Goal: Information Seeking & Learning: Understand process/instructions

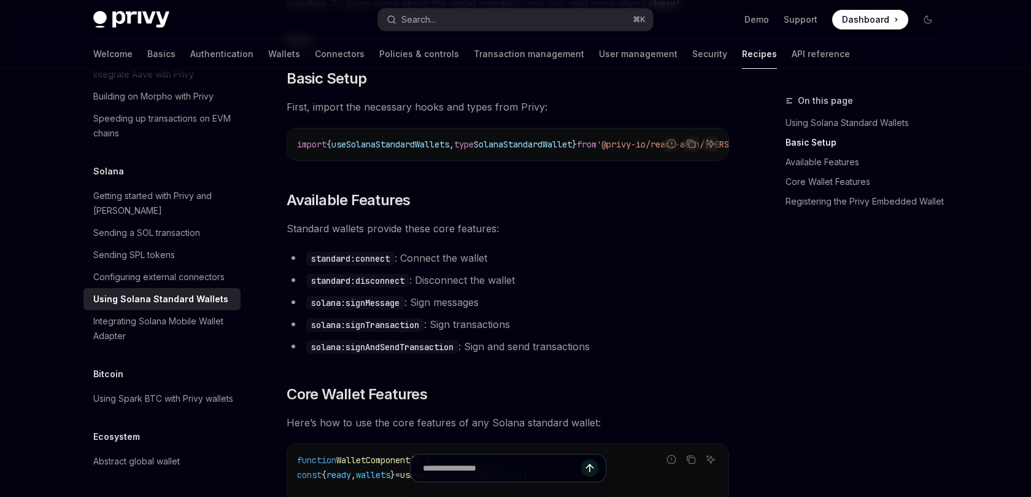
click at [558, 210] on h2 "​ Available Features" at bounding box center [508, 200] width 443 height 20
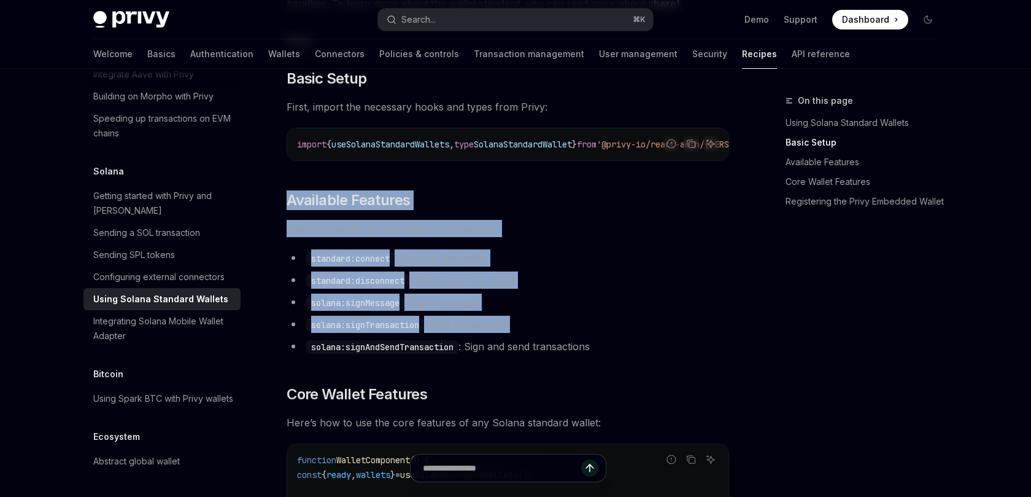
drag, startPoint x: 558, startPoint y: 210, endPoint x: 556, endPoint y: 334, distance: 124.0
click at [556, 333] on li "solana:signTransaction : Sign transactions" at bounding box center [508, 324] width 443 height 17
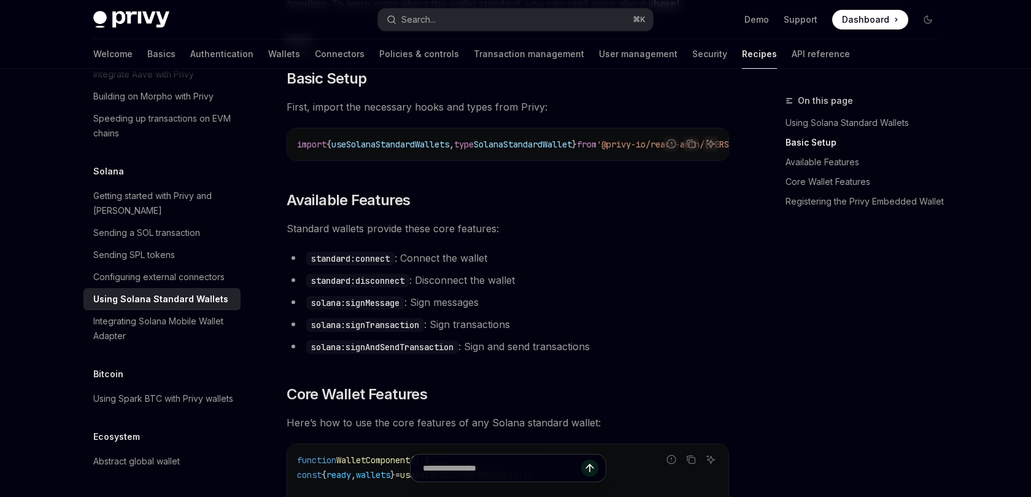
click at [503, 265] on li "standard:connect : Connect the wallet" at bounding box center [508, 257] width 443 height 17
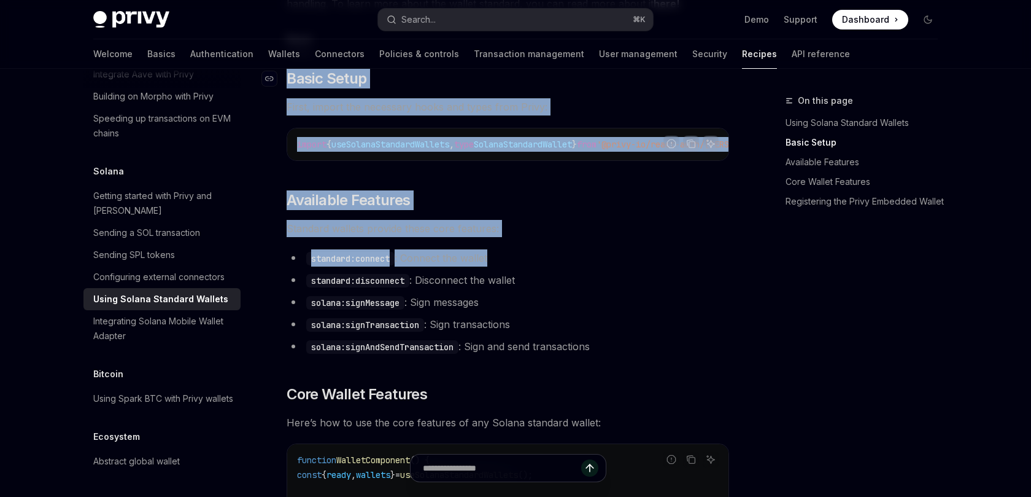
drag, startPoint x: 503, startPoint y: 265, endPoint x: 513, endPoint y: 71, distance: 193.6
click at [513, 71] on h2 "​ Basic Setup" at bounding box center [508, 79] width 443 height 20
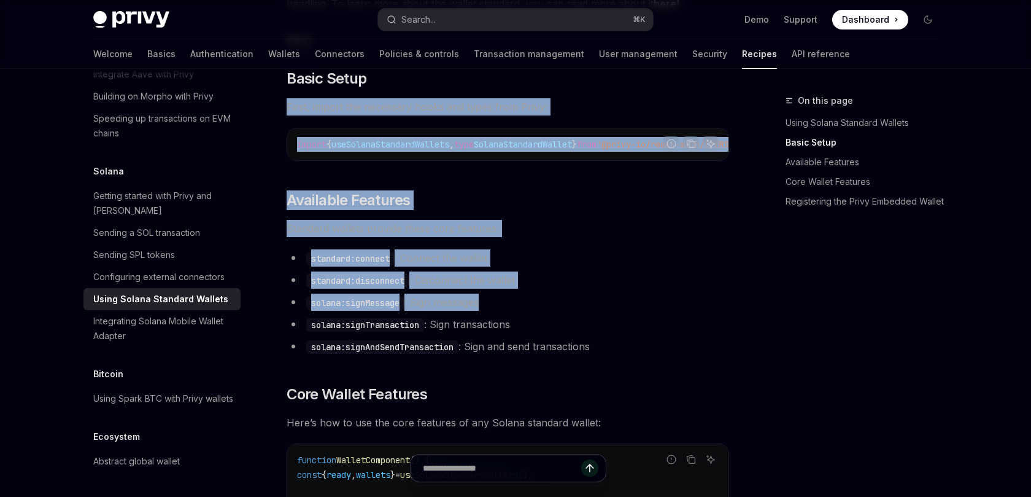
drag, startPoint x: 513, startPoint y: 71, endPoint x: 517, endPoint y: 306, distance: 235.2
click at [517, 306] on li "solana:signMessage : Sign messages" at bounding box center [508, 301] width 443 height 17
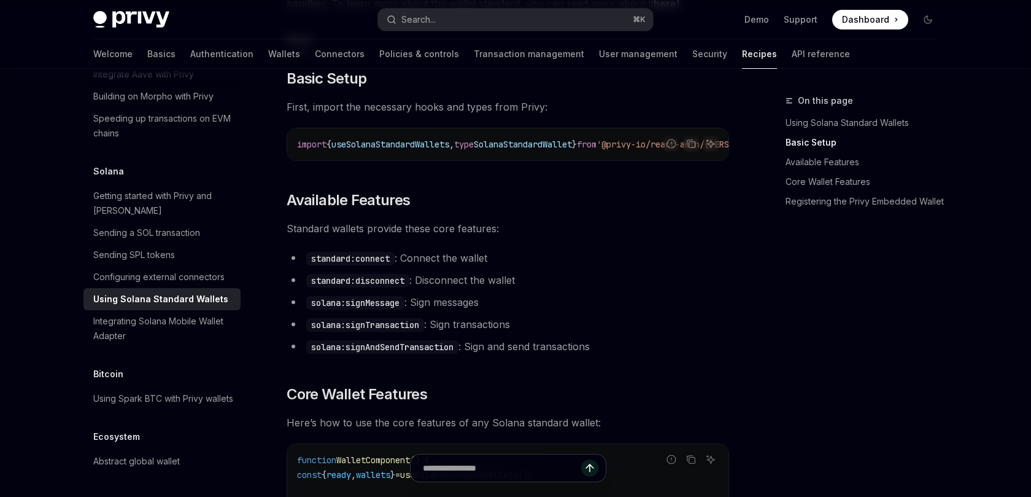
click at [642, 237] on span "Standard wallets provide these core features:" at bounding box center [508, 228] width 443 height 17
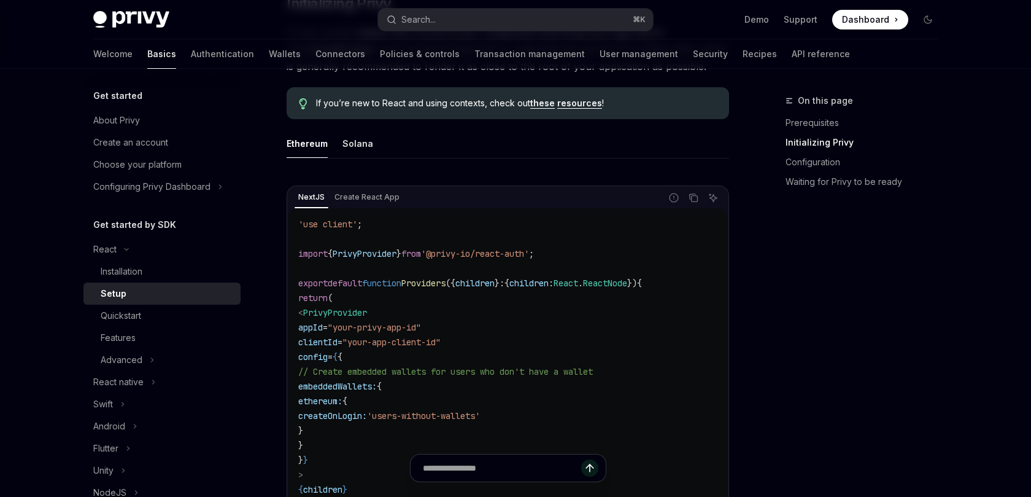
scroll to position [363, 0]
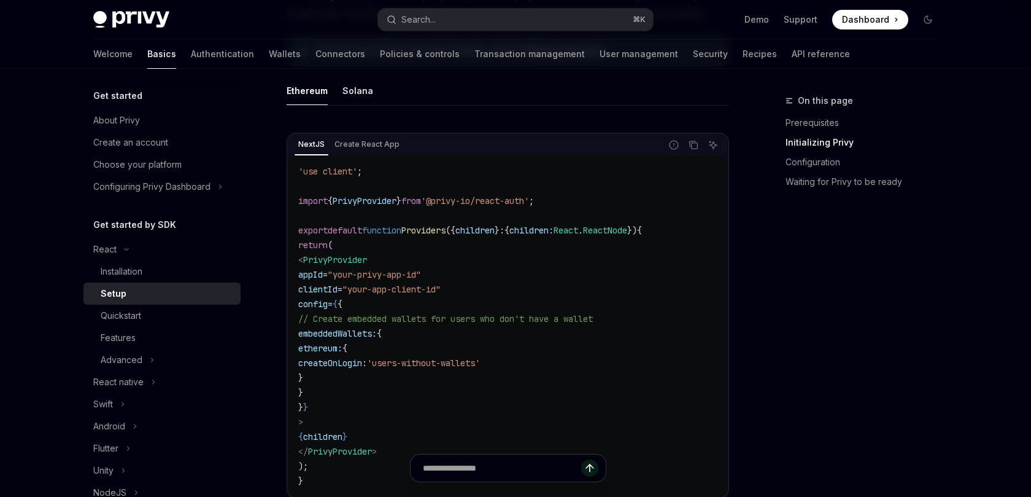
click at [473, 195] on span "'@privy-io/react-auth'" at bounding box center [475, 200] width 108 height 11
click at [421, 200] on span "from" at bounding box center [412, 200] width 20 height 11
click at [389, 202] on span "PrivyProvider" at bounding box center [365, 200] width 64 height 11
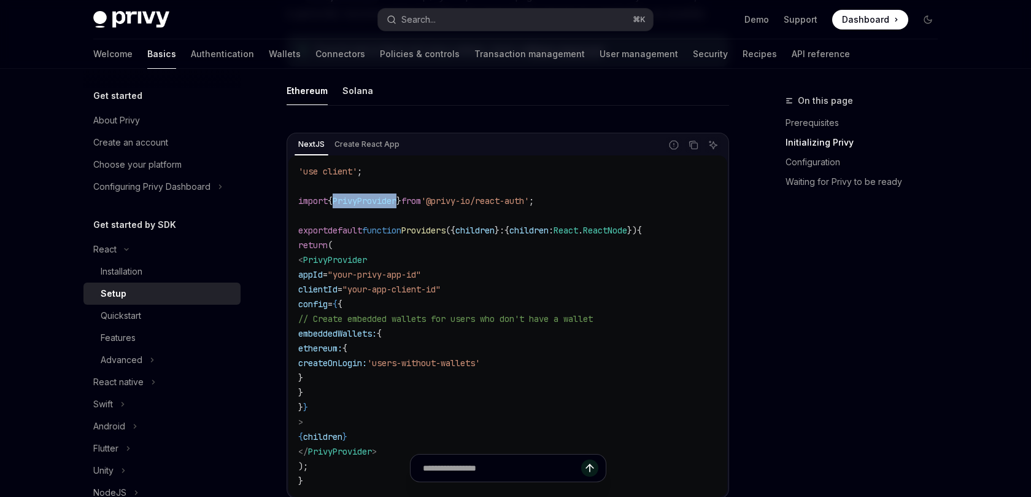
copy span "PrivyProvider"
click at [351, 170] on span "'use client'" at bounding box center [327, 171] width 59 height 11
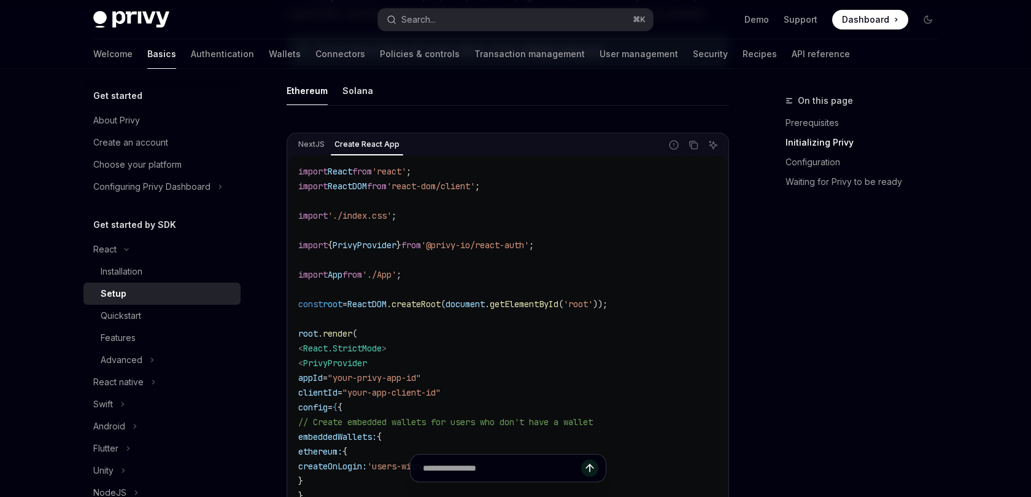
click at [410, 179] on code "import React from 'react' ; import ReactDOM from 'react-dom/client' ; import '.…" at bounding box center [507, 377] width 419 height 427
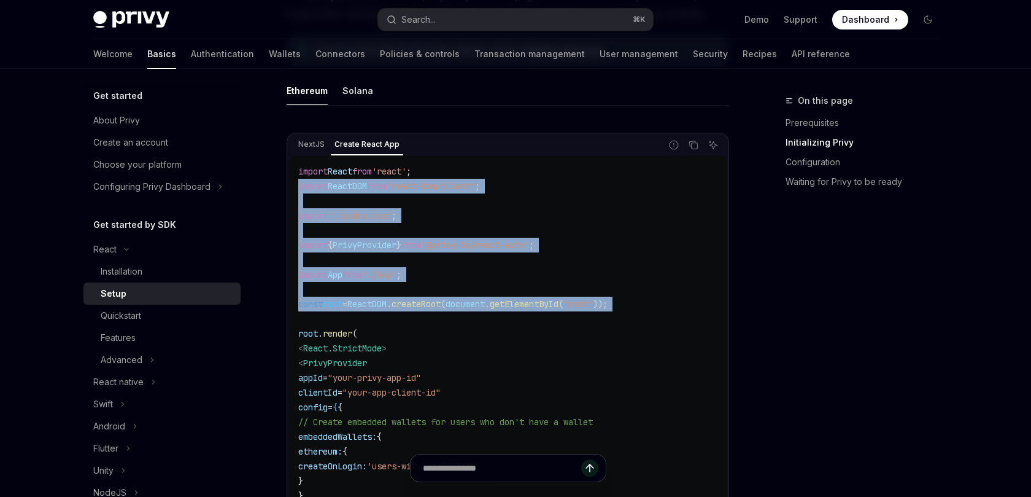
drag, startPoint x: 410, startPoint y: 179, endPoint x: 421, endPoint y: 309, distance: 131.3
click at [421, 309] on code "import React from 'react' ; import ReactDOM from 'react-dom/client' ; import '.…" at bounding box center [507, 377] width 419 height 427
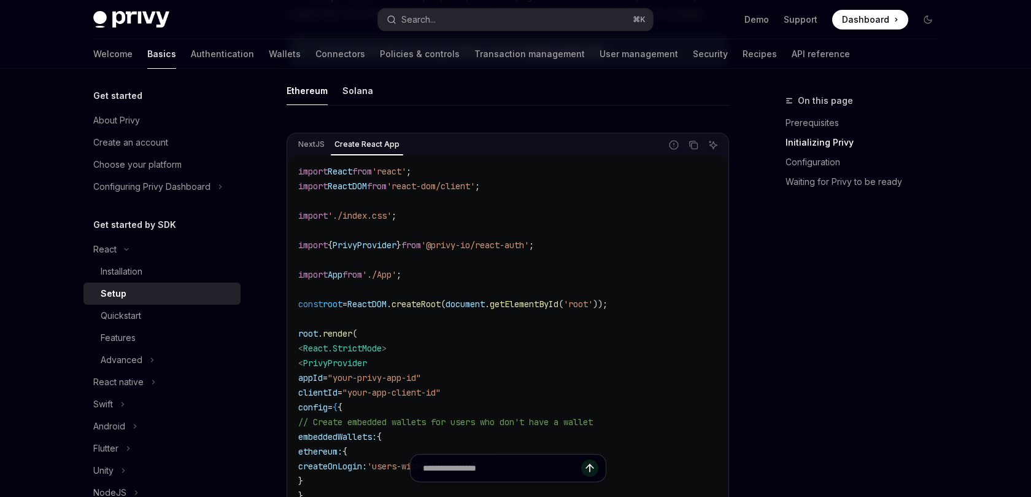
click at [421, 309] on code "import React from 'react' ; import ReactDOM from 'react-dom/client' ; import '.…" at bounding box center [507, 377] width 419 height 427
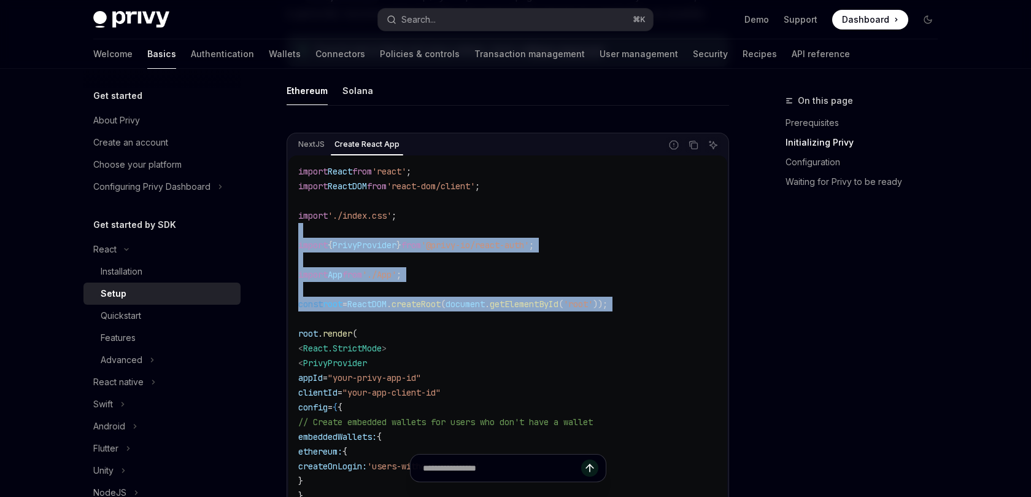
drag, startPoint x: 421, startPoint y: 309, endPoint x: 441, endPoint y: 236, distance: 76.4
click at [441, 236] on code "import React from 'react' ; import ReactDOM from 'react-dom/client' ; import '.…" at bounding box center [507, 377] width 419 height 427
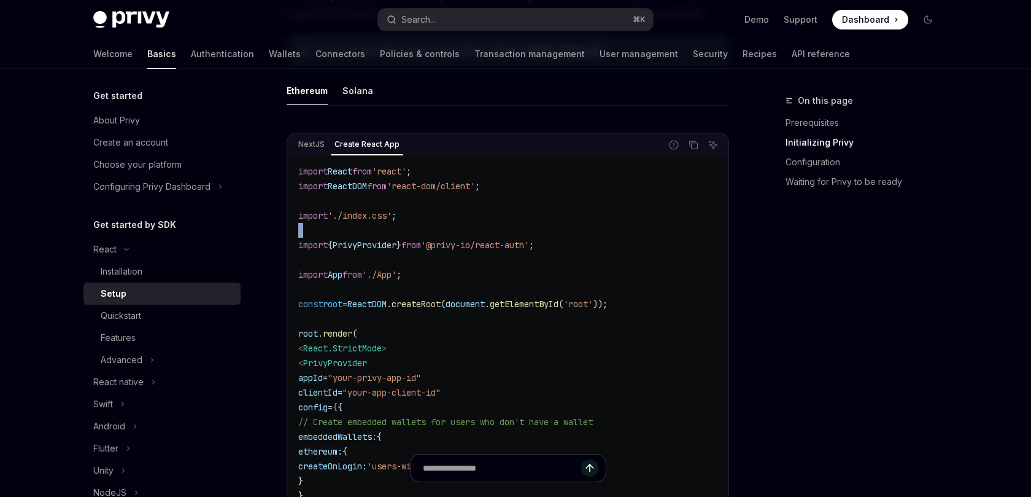
click at [441, 236] on code "import React from 'react' ; import ReactDOM from 'react-dom/client' ; import '.…" at bounding box center [507, 377] width 419 height 427
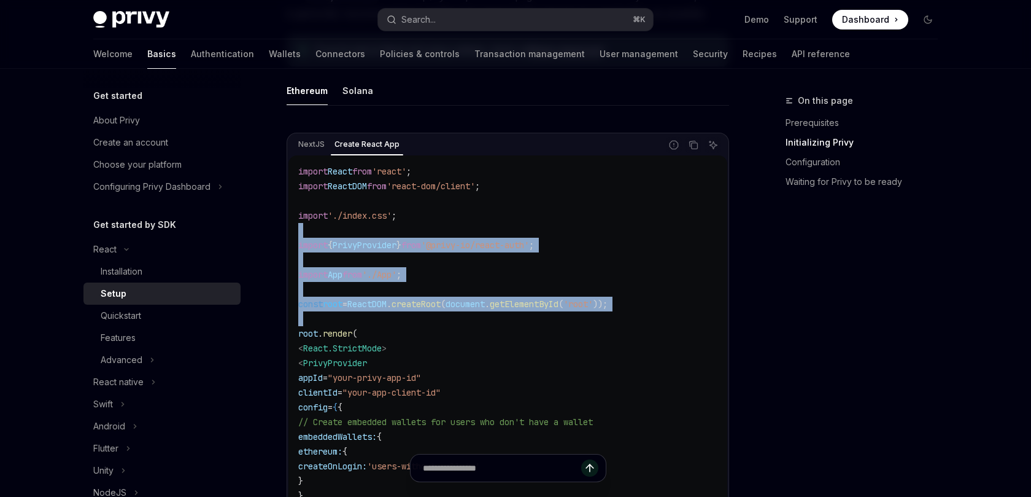
drag, startPoint x: 441, startPoint y: 236, endPoint x: 441, endPoint y: 324, distance: 88.4
click at [441, 324] on code "import React from 'react' ; import ReactDOM from 'react-dom/client' ; import '.…" at bounding box center [507, 377] width 419 height 427
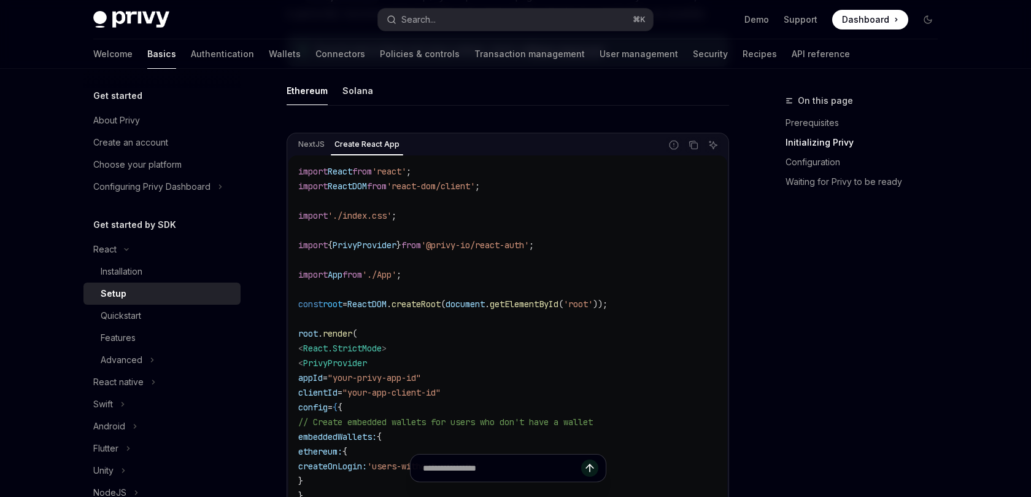
click at [441, 324] on code "import React from 'react' ; import ReactDOM from 'react-dom/client' ; import '.…" at bounding box center [507, 377] width 419 height 427
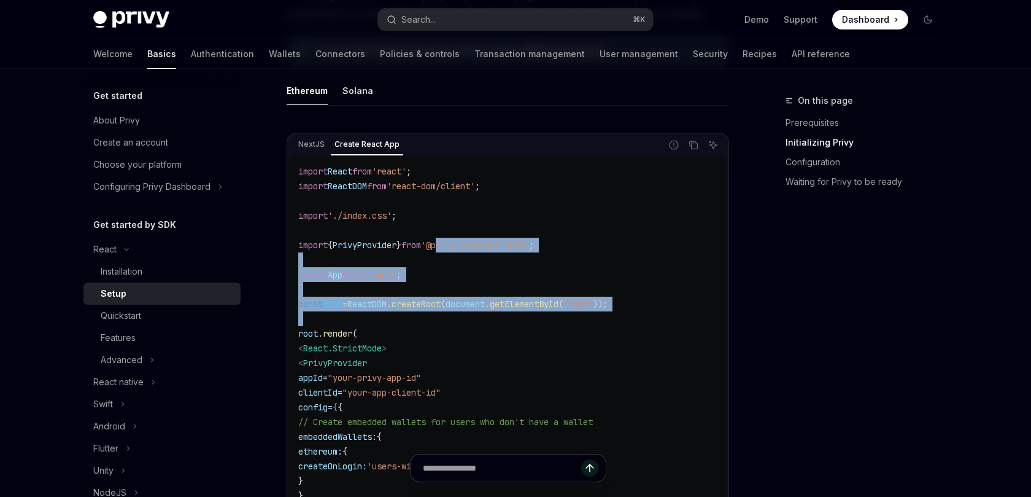
drag, startPoint x: 441, startPoint y: 324, endPoint x: 454, endPoint y: 250, distance: 75.4
click at [454, 250] on code "import React from 'react' ; import ReactDOM from 'react-dom/client' ; import '.…" at bounding box center [507, 377] width 419 height 427
click at [454, 250] on span "'@privy-io/react-auth'" at bounding box center [475, 244] width 108 height 11
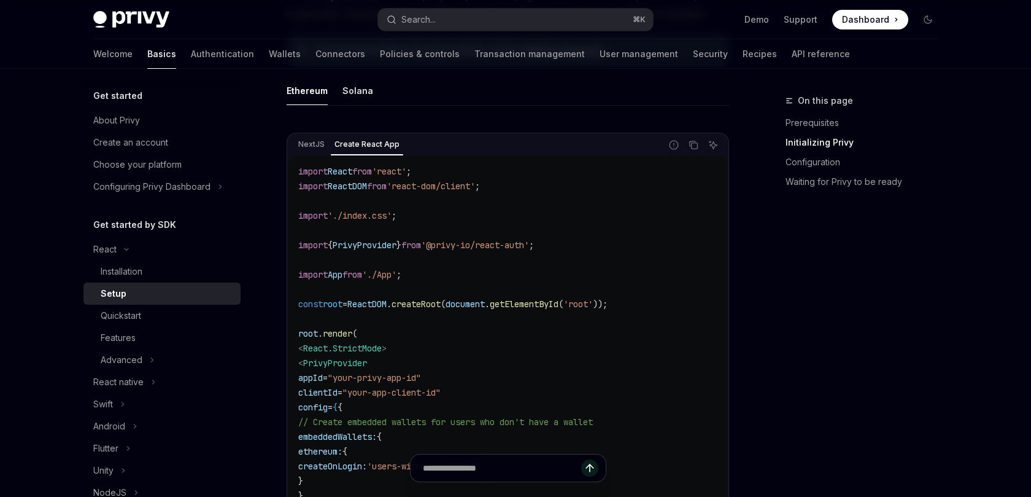
click at [378, 349] on span "React.StrictMode" at bounding box center [342, 348] width 79 height 11
click at [382, 346] on span "React.StrictMode" at bounding box center [342, 348] width 79 height 11
copy span "React.StrictMode"
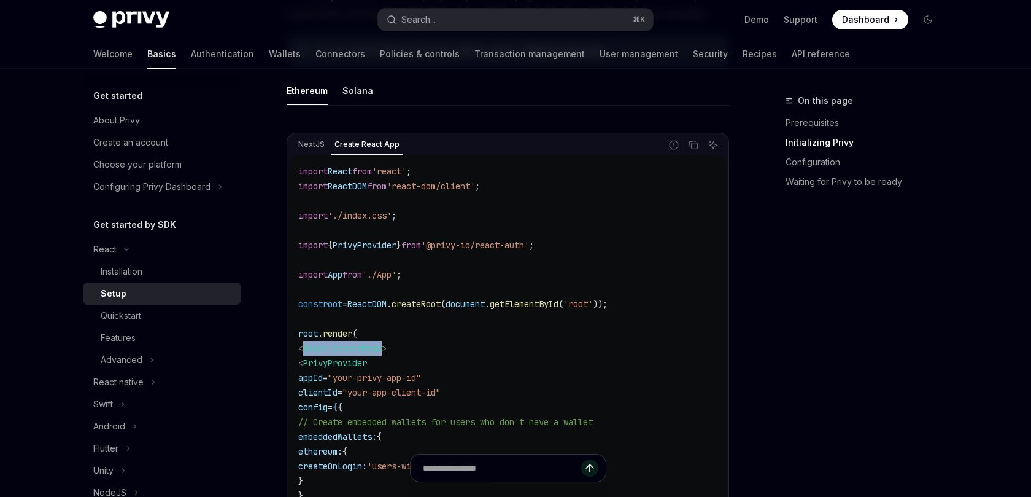
drag, startPoint x: 397, startPoint y: 346, endPoint x: 314, endPoint y: 347, distance: 82.9
click at [314, 347] on span "< React.StrictMode >" at bounding box center [342, 348] width 88 height 11
copy span "< React.StrictMode >"
drag, startPoint x: 409, startPoint y: 348, endPoint x: 307, endPoint y: 352, distance: 102.0
click at [307, 352] on code "import React from 'react' ; import ReactDOM from 'react-dom/client' ; import '.…" at bounding box center [507, 377] width 419 height 427
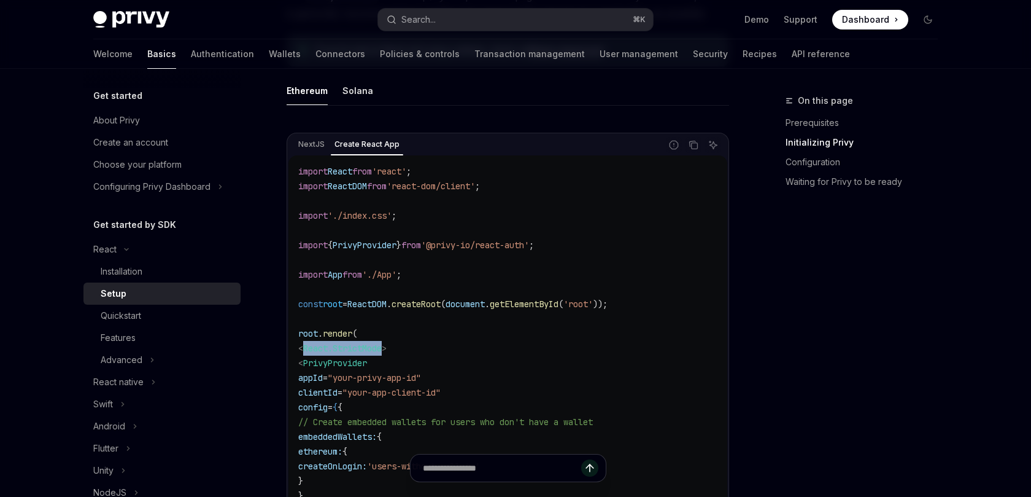
click at [564, 153] on div "NextJS Create React App" at bounding box center [475, 144] width 373 height 21
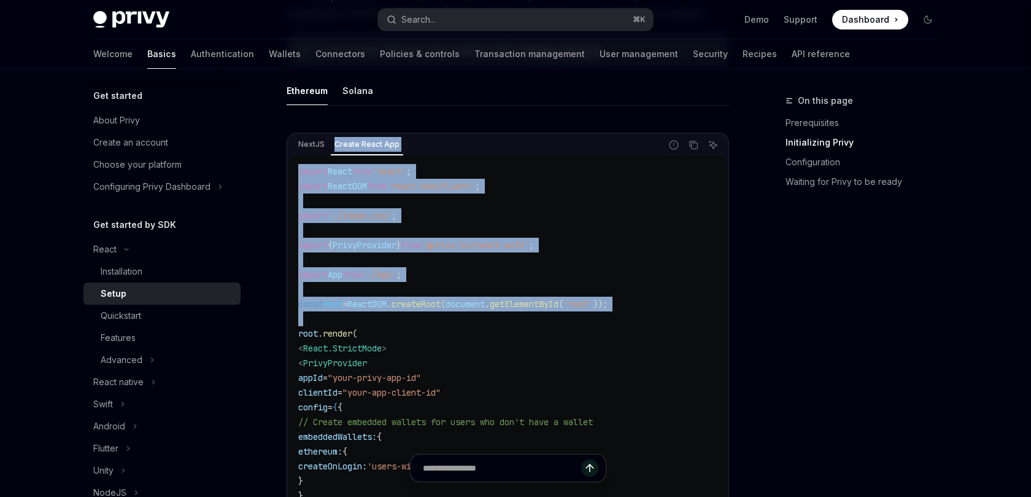
drag, startPoint x: 564, startPoint y: 153, endPoint x: 545, endPoint y: 317, distance: 165.0
click at [545, 317] on div "NextJS Create React App Report incorrect code Copy Ask AI import React from 're…" at bounding box center [508, 367] width 443 height 469
click at [545, 317] on code "import React from 'react' ; import ReactDOM from 'react-dom/client' ; import '.…" at bounding box center [507, 377] width 419 height 427
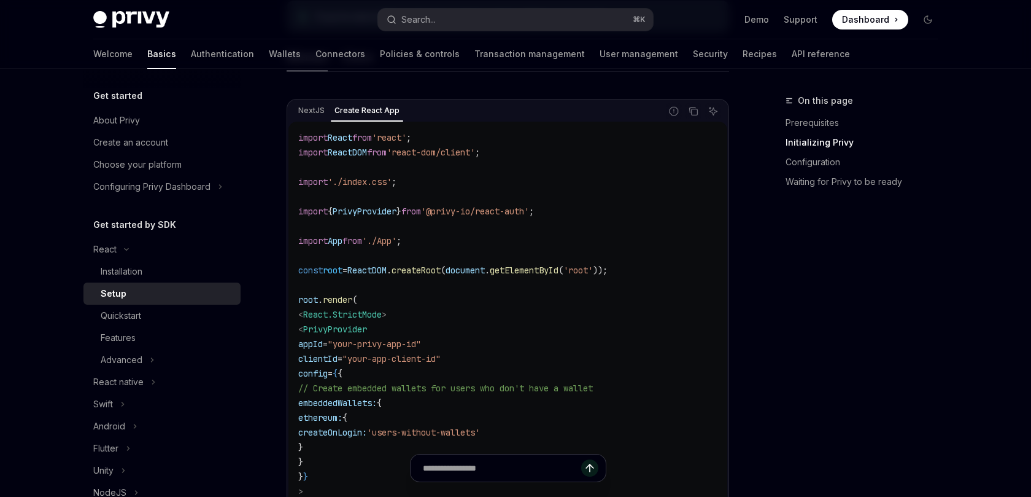
scroll to position [419, 0]
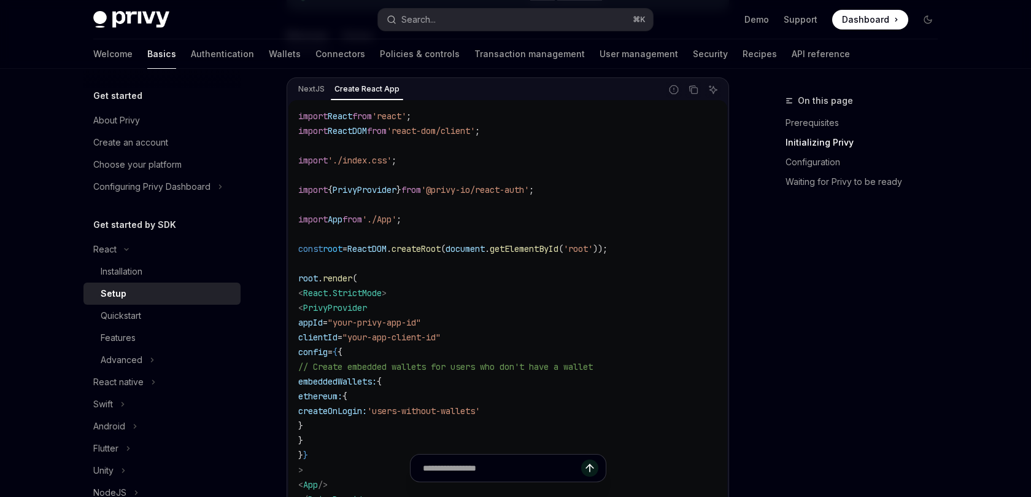
click at [545, 317] on code "import React from 'react' ; import ReactDOM from 'react-dom/client' ; import '.…" at bounding box center [507, 322] width 419 height 427
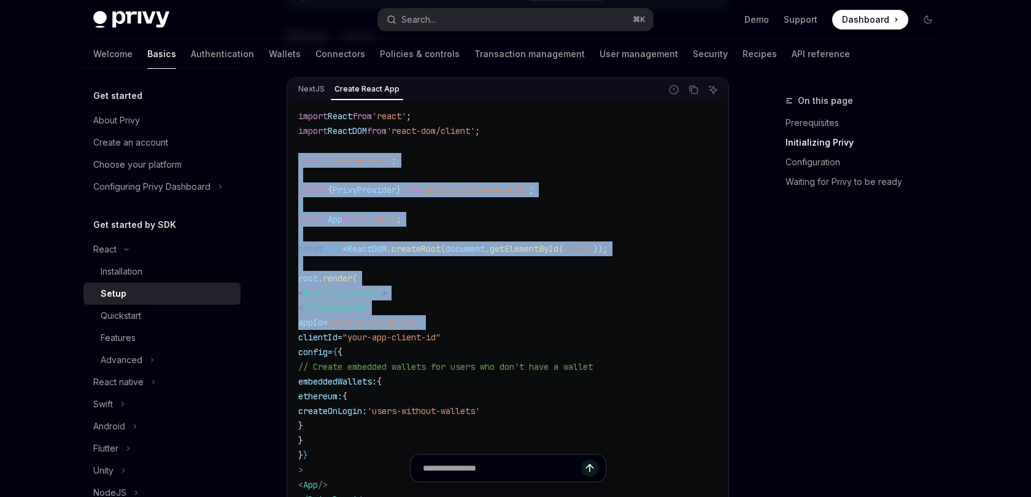
drag, startPoint x: 545, startPoint y: 317, endPoint x: 569, endPoint y: 165, distance: 154.1
click at [569, 165] on code "import React from 'react' ; import ReactDOM from 'react-dom/client' ; import '.…" at bounding box center [507, 322] width 419 height 427
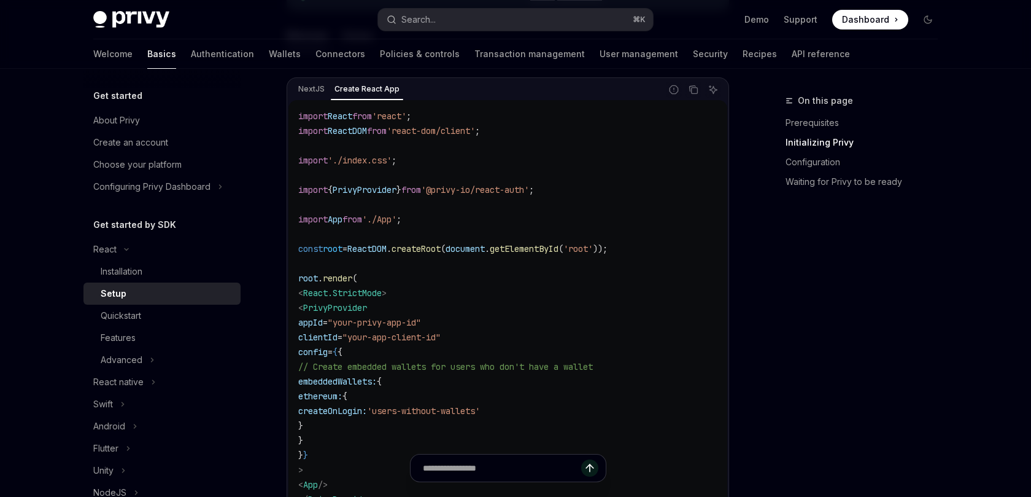
click at [569, 165] on code "import React from 'react' ; import ReactDOM from 'react-dom/client' ; import '.…" at bounding box center [507, 322] width 419 height 427
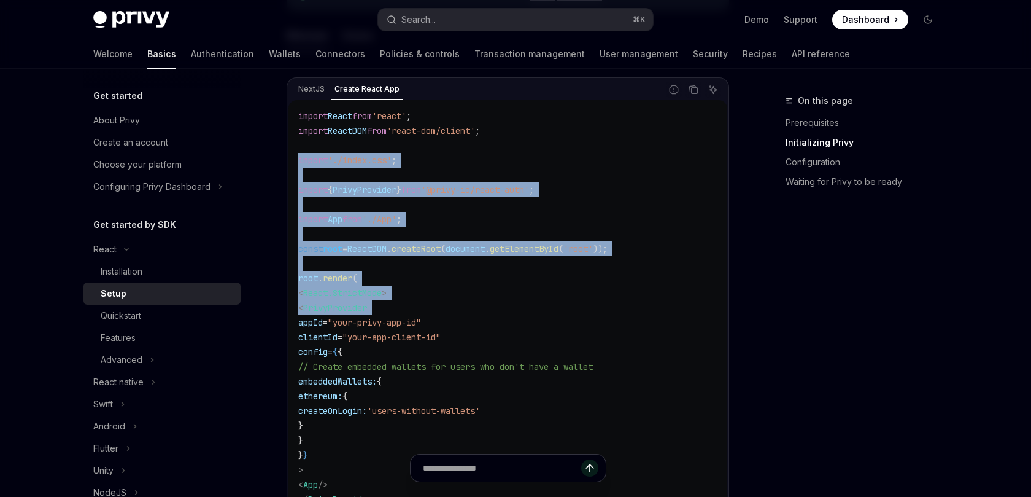
drag, startPoint x: 569, startPoint y: 165, endPoint x: 540, endPoint y: 305, distance: 143.5
click at [540, 305] on code "import React from 'react' ; import ReactDOM from 'react-dom/client' ; import '.…" at bounding box center [507, 322] width 419 height 427
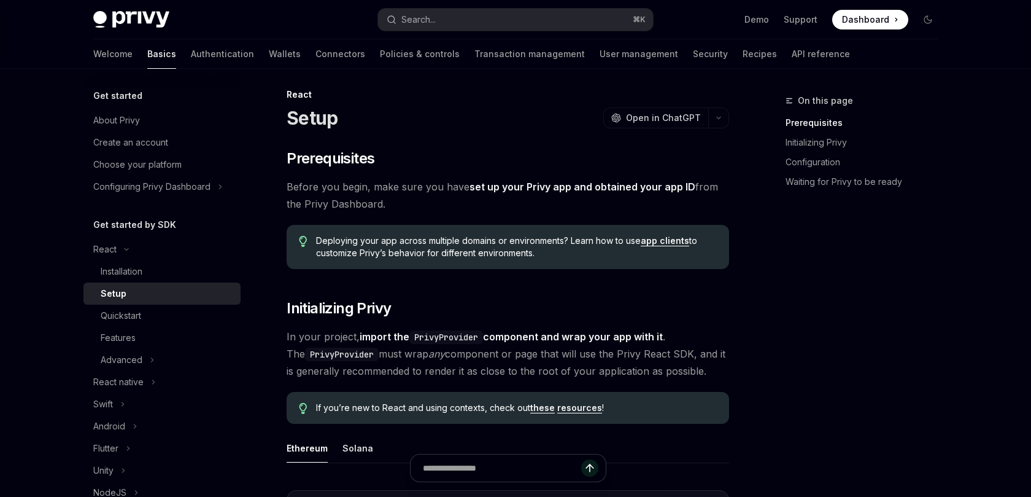
scroll to position [0, 0]
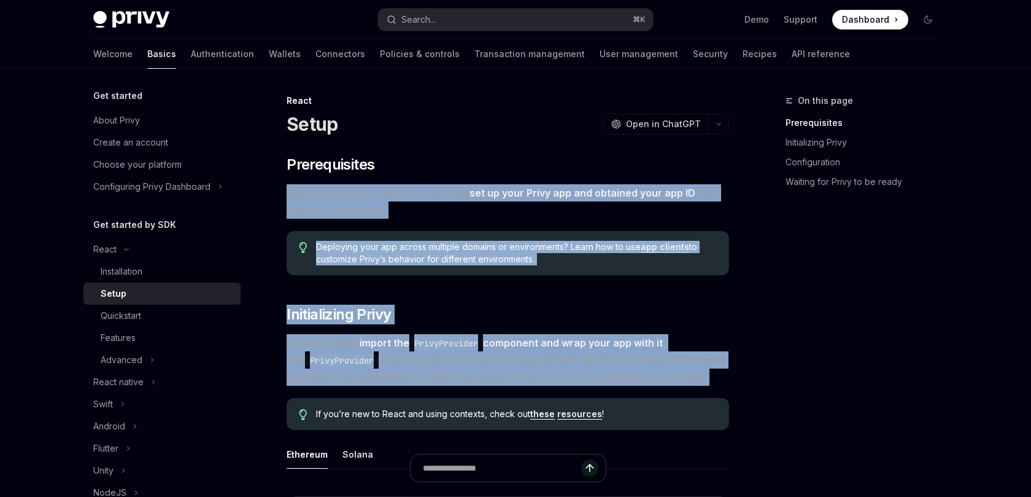
drag, startPoint x: 542, startPoint y: 329, endPoint x: 544, endPoint y: 178, distance: 151.0
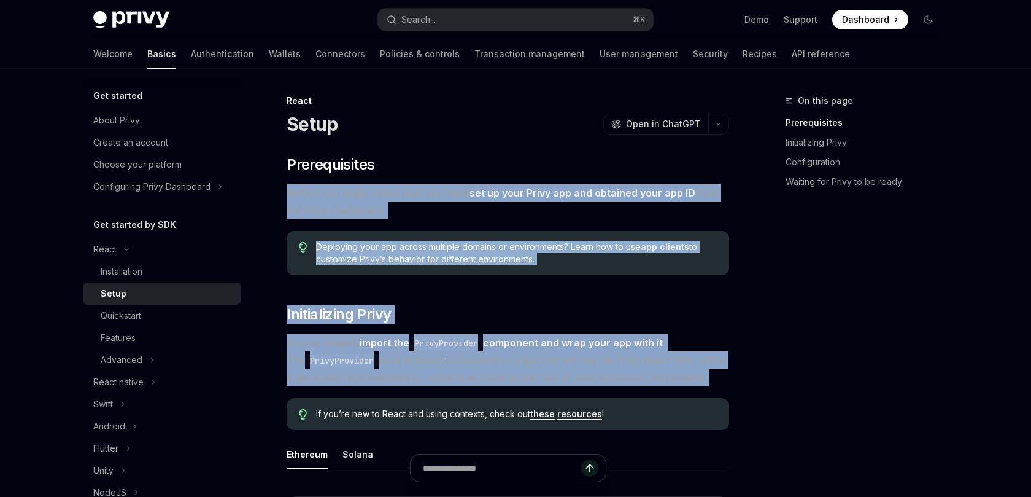
drag, startPoint x: 544, startPoint y: 178, endPoint x: 534, endPoint y: 331, distance: 153.2
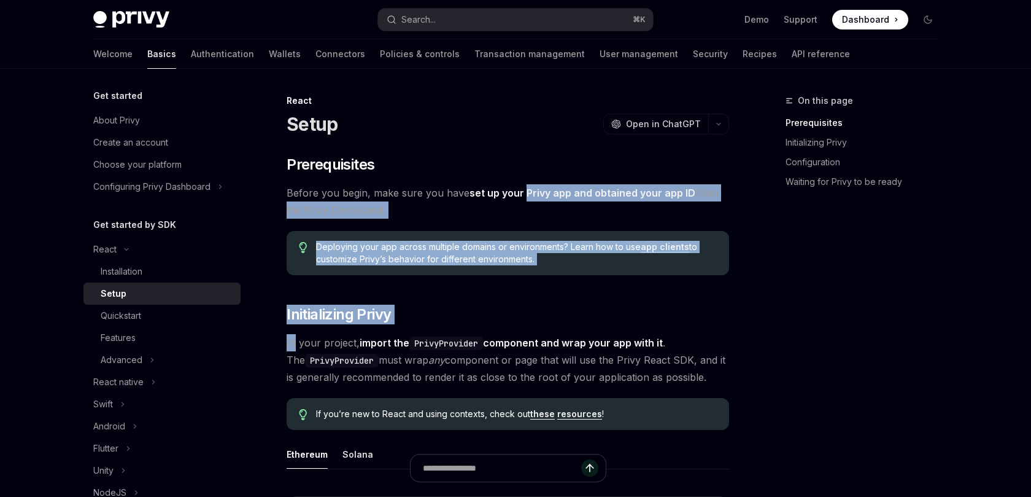
drag, startPoint x: 534, startPoint y: 331, endPoint x: 535, endPoint y: 190, distance: 140.6
click at [535, 190] on link "set up your Privy app and obtained your app ID" at bounding box center [583, 193] width 226 height 13
type textarea "*"
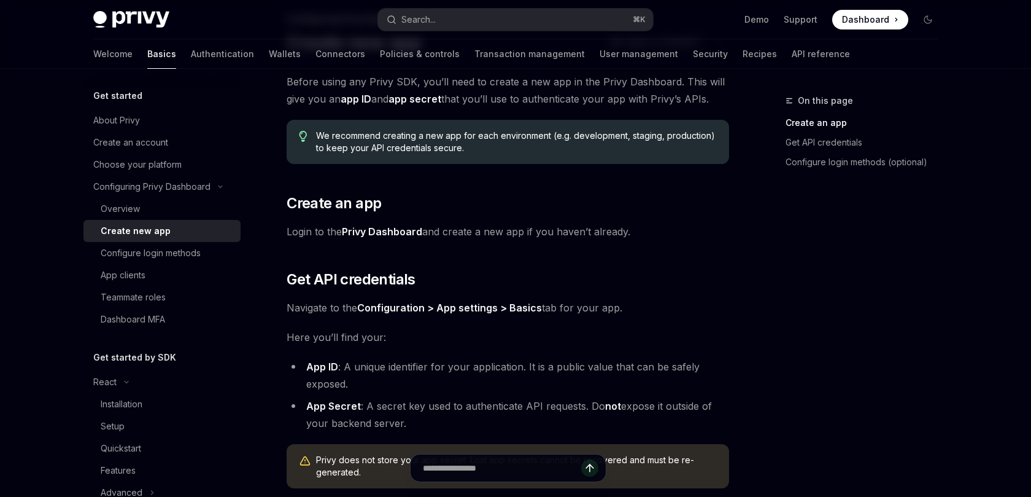
scroll to position [214, 0]
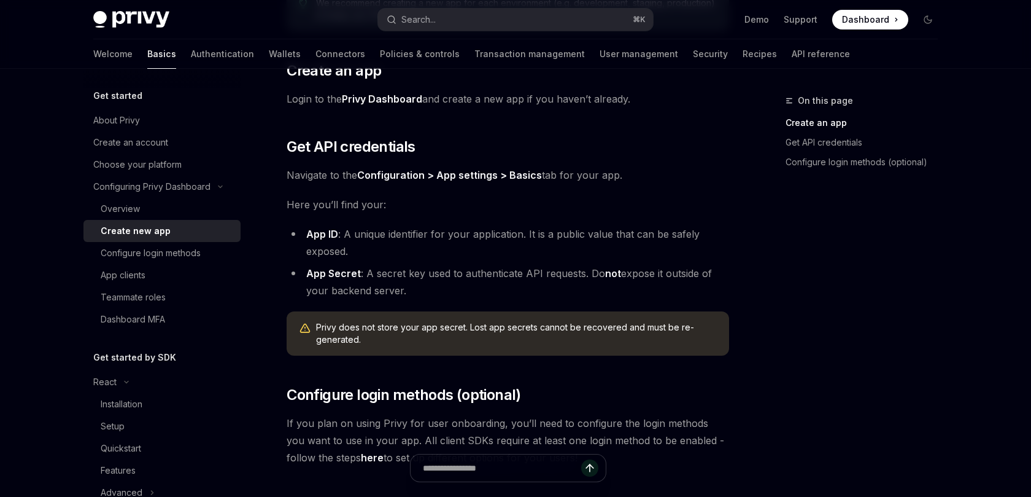
click at [513, 201] on span "Here you’ll find your:" at bounding box center [508, 204] width 443 height 17
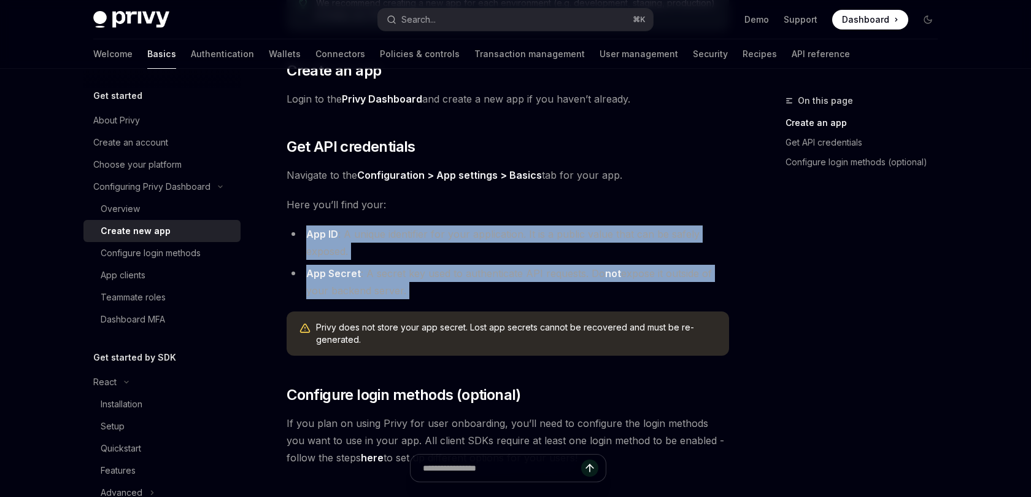
drag, startPoint x: 513, startPoint y: 201, endPoint x: 508, endPoint y: 290, distance: 89.8
click at [508, 290] on div "Before using any Privy SDK, you’ll need to create a new app in the Privy Dashbo…" at bounding box center [508, 203] width 443 height 526
click at [508, 290] on li "App Secret : A secret key used to authenticate API requests. Do not expose it o…" at bounding box center [508, 282] width 443 height 34
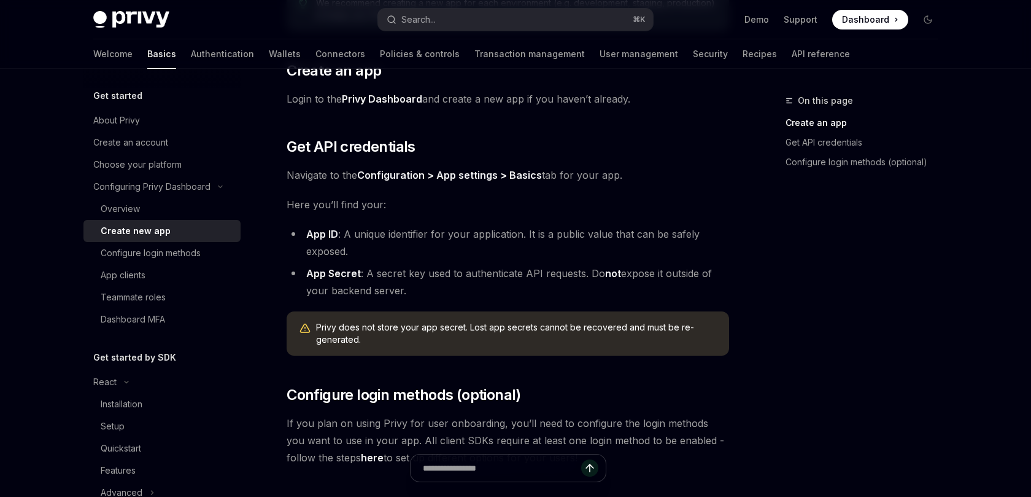
scroll to position [382, 0]
